Goal: Transaction & Acquisition: Book appointment/travel/reservation

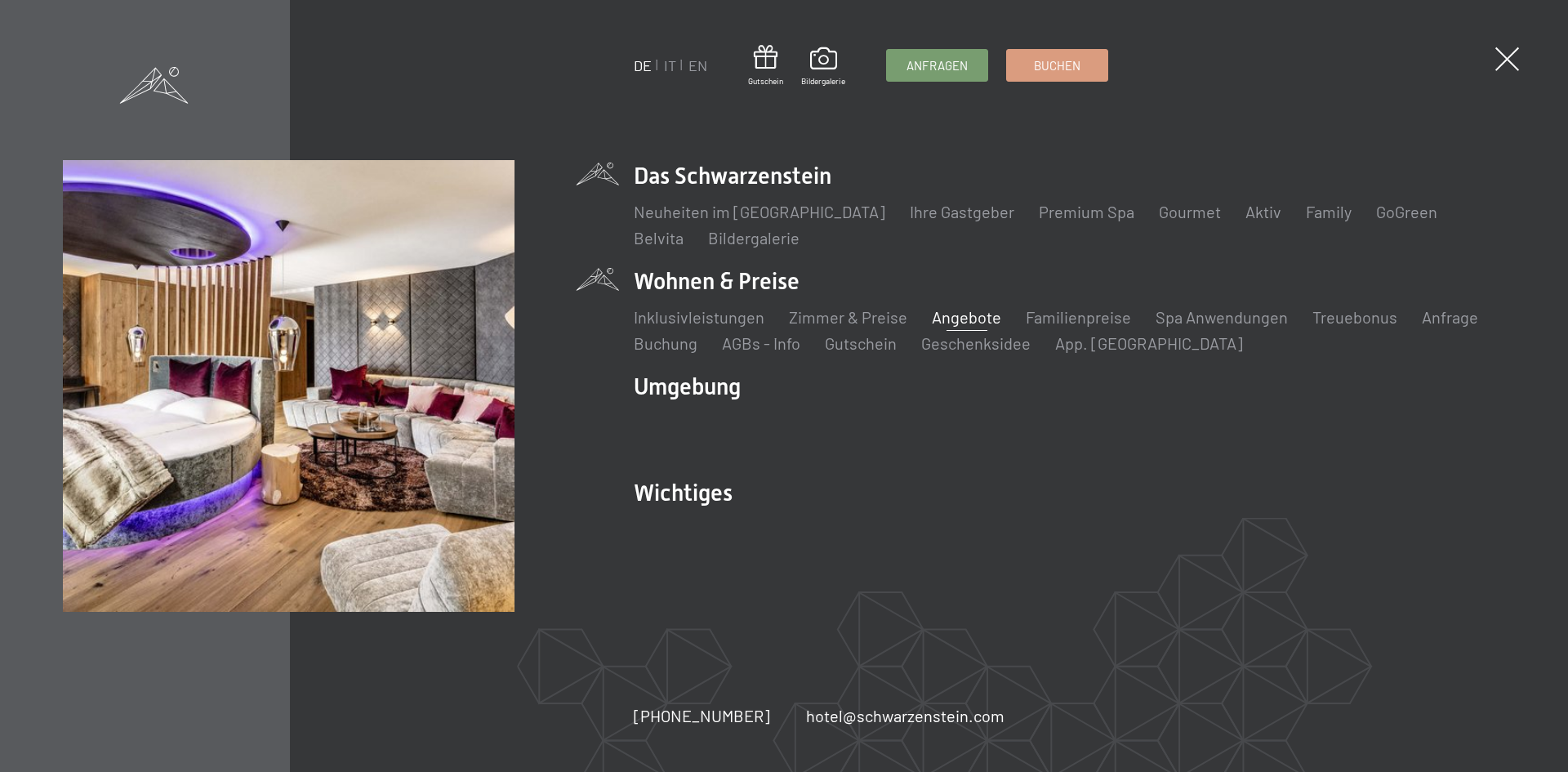
click at [967, 323] on link "Angebote" at bounding box center [966, 317] width 70 height 20
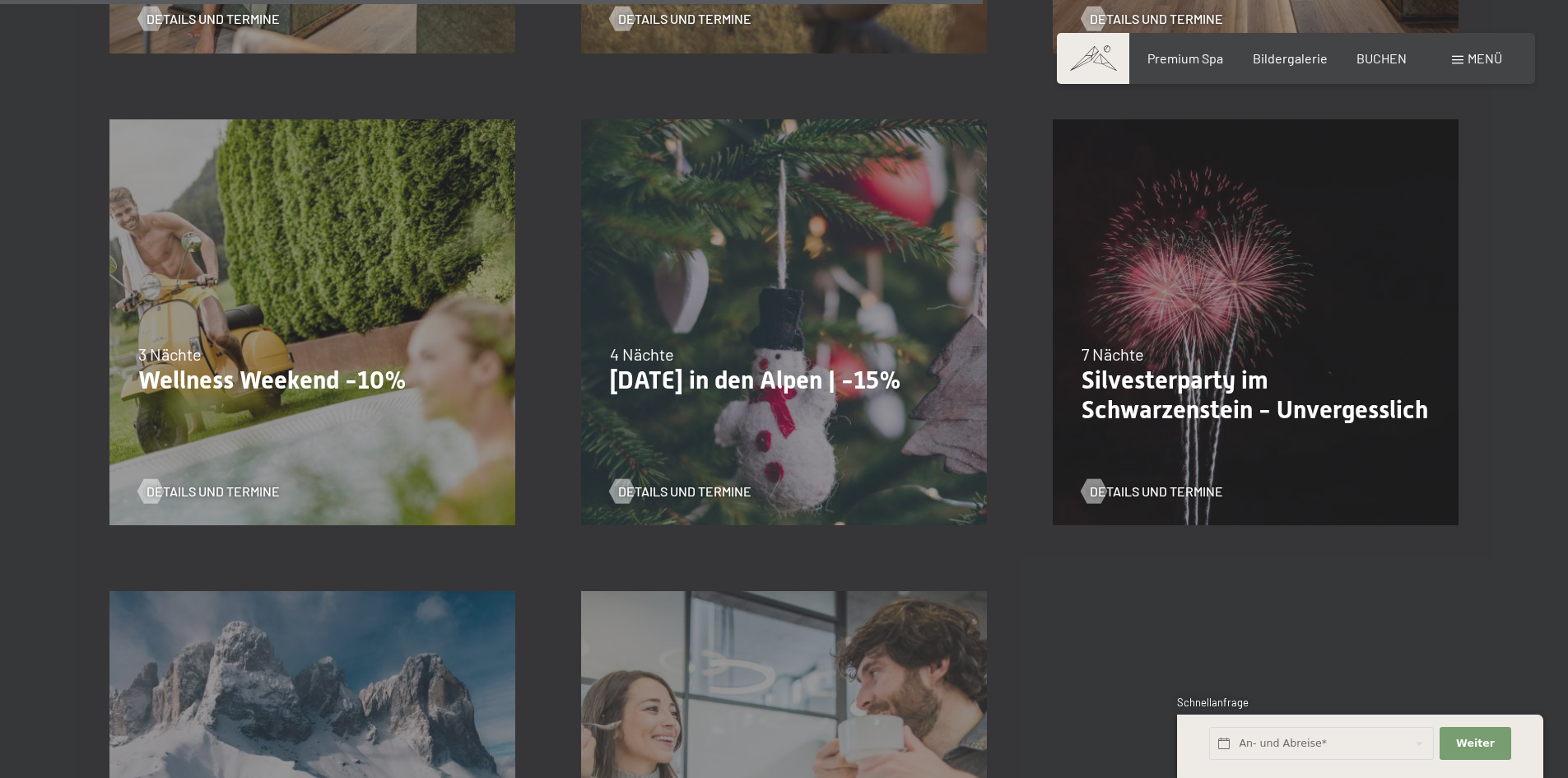
scroll to position [1805, 0]
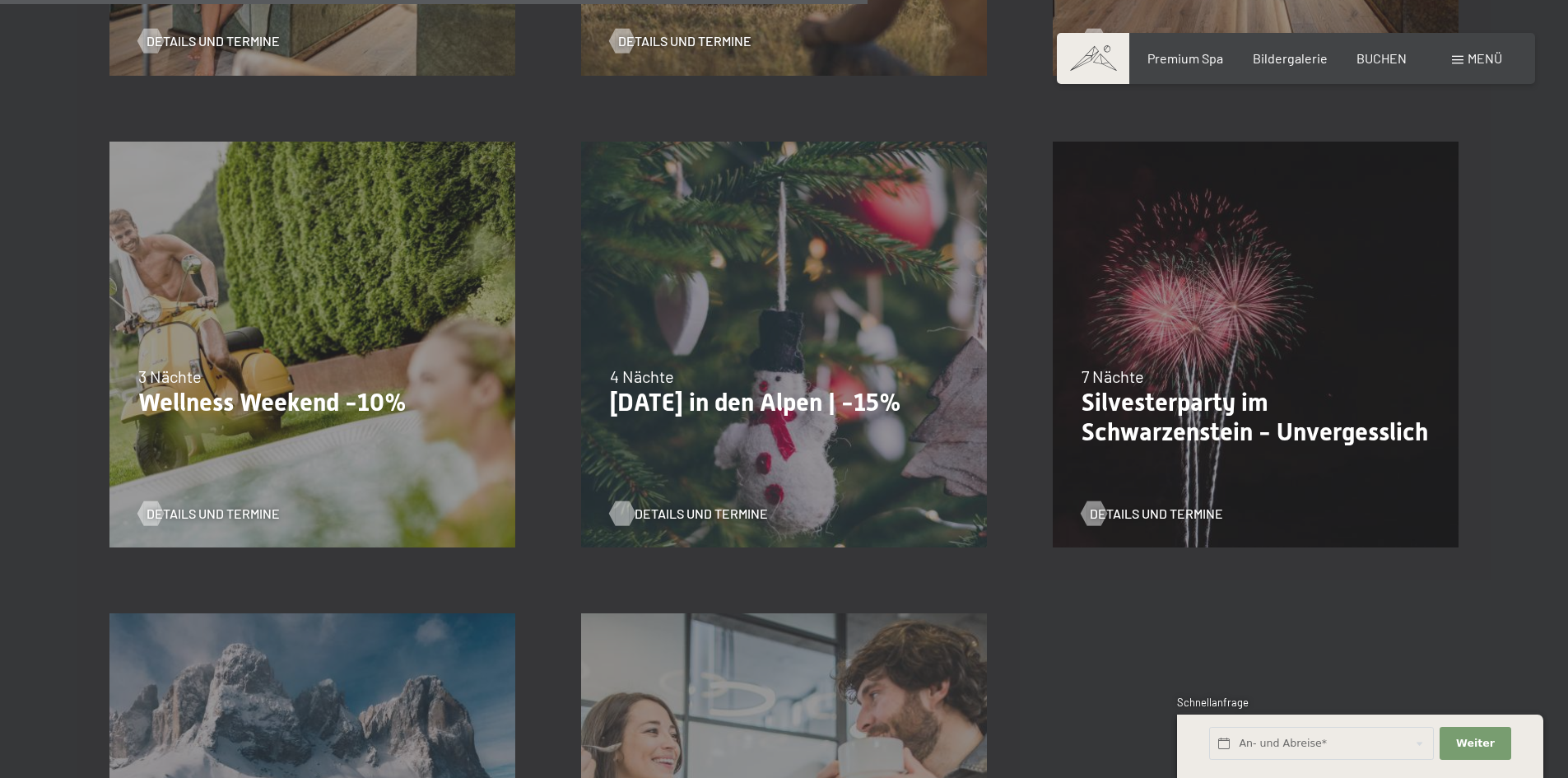
click at [654, 513] on span "Details und Termine" at bounding box center [701, 513] width 133 height 18
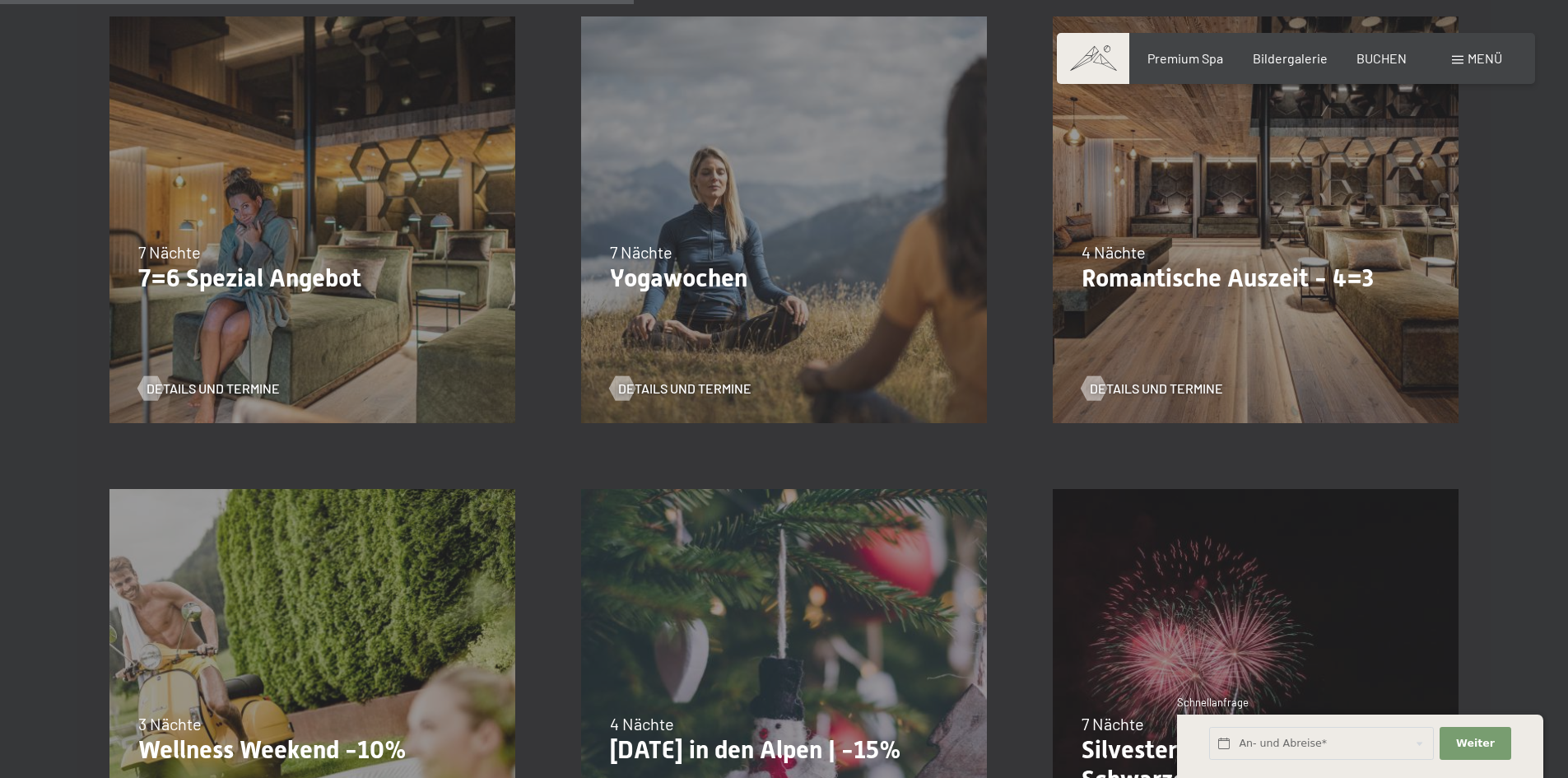
scroll to position [1477, 0]
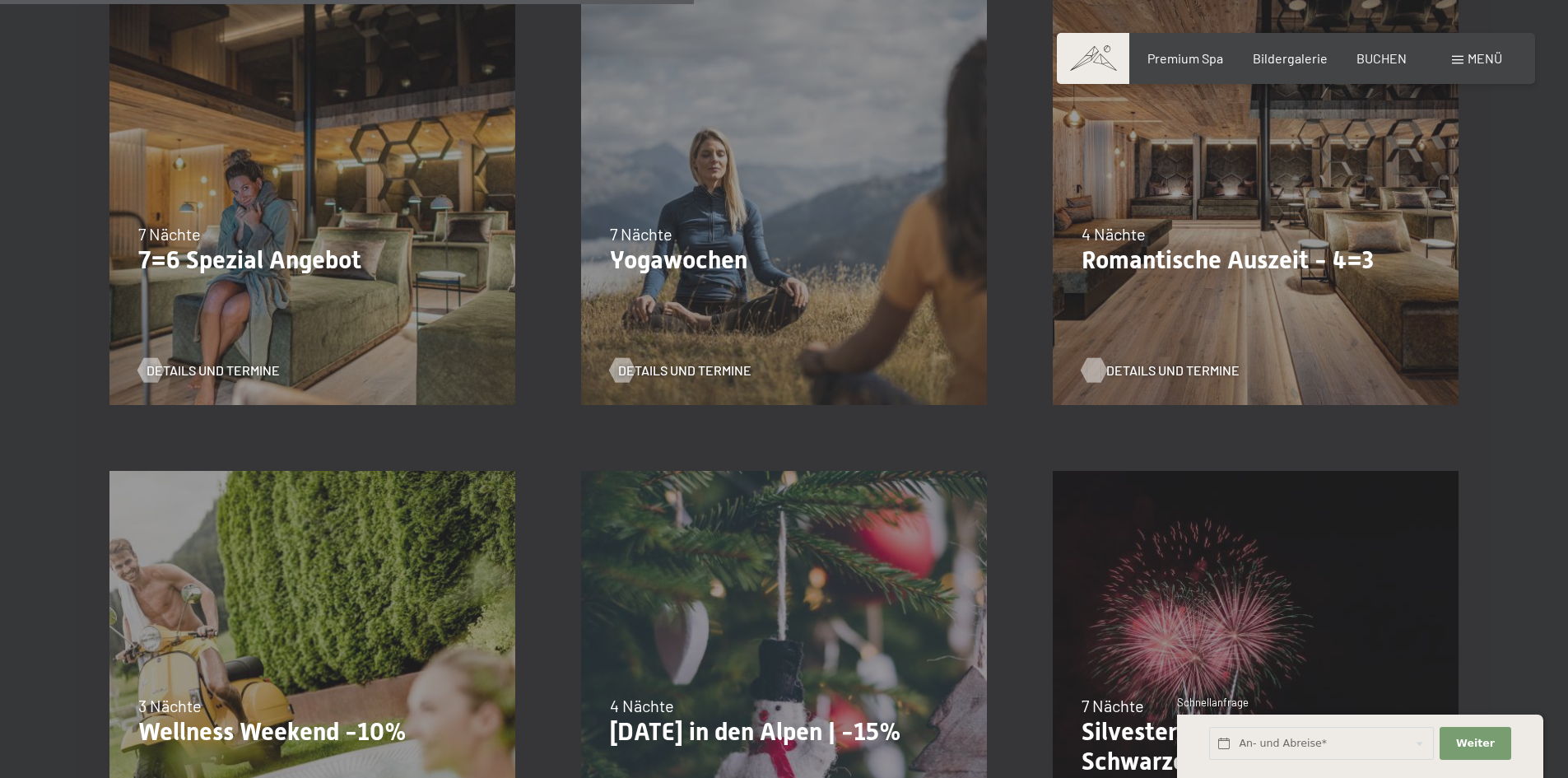
click at [1140, 372] on span "Details und Termine" at bounding box center [1173, 371] width 133 height 18
